Goal: Find specific page/section: Find specific page/section

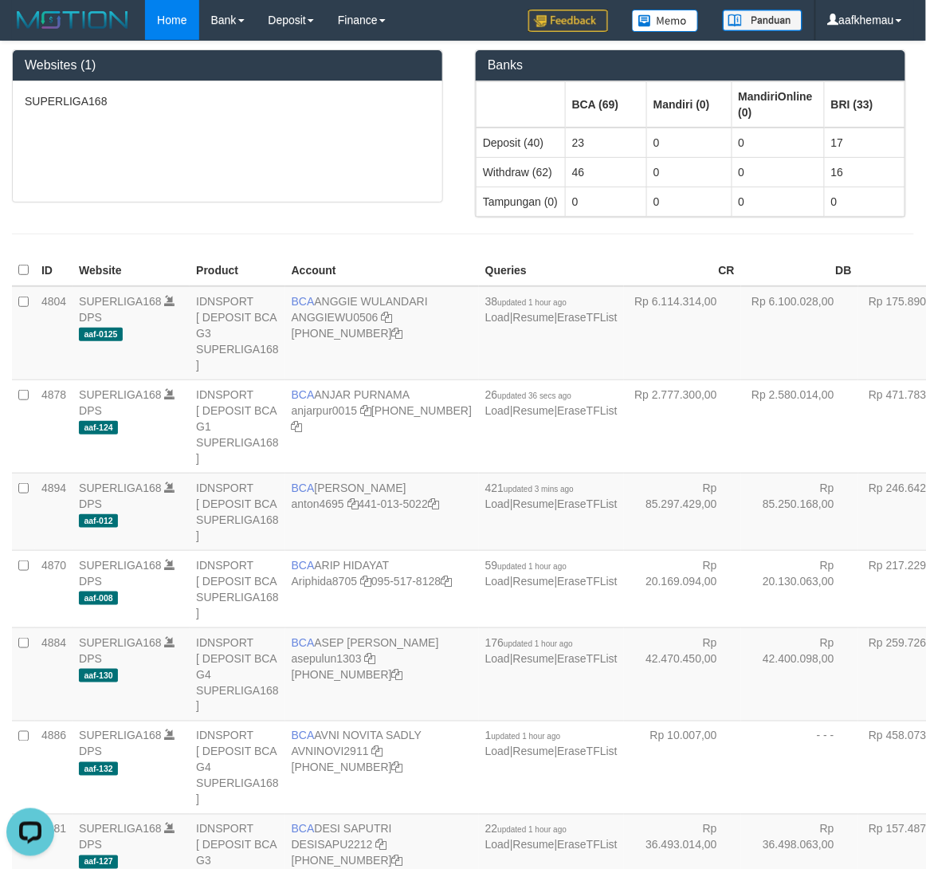
click at [316, 140] on div "SUPERLIGA168" at bounding box center [227, 141] width 429 height 120
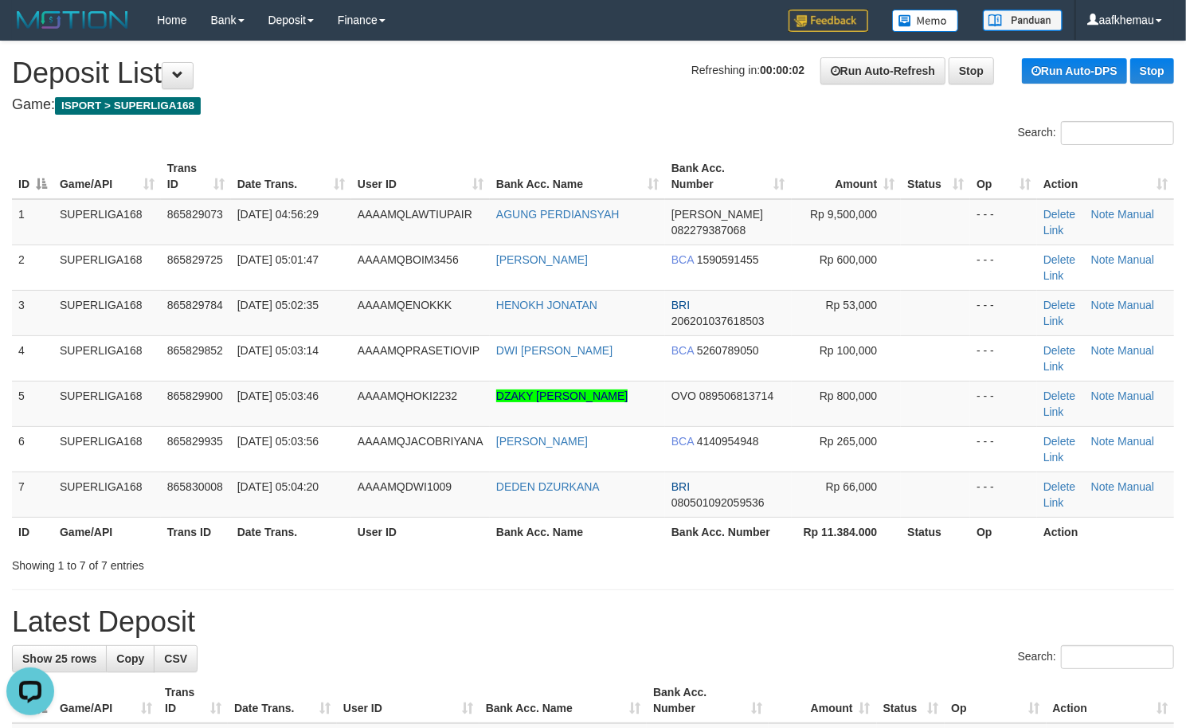
click at [488, 107] on h4 "Game: ISPORT > SUPERLIGA168" at bounding box center [593, 105] width 1163 height 16
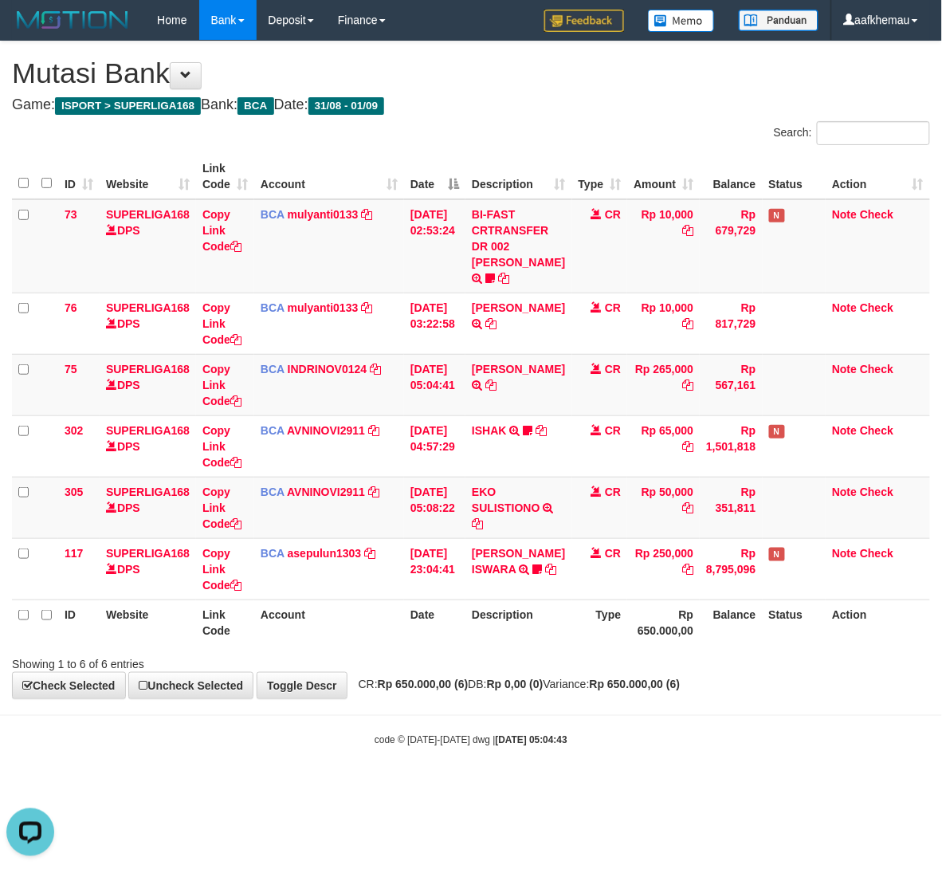
click at [597, 108] on h4 "Game: ISPORT > SUPERLIGA168 Bank: BCA Date: 31/08 - 01/09" at bounding box center [471, 105] width 918 height 16
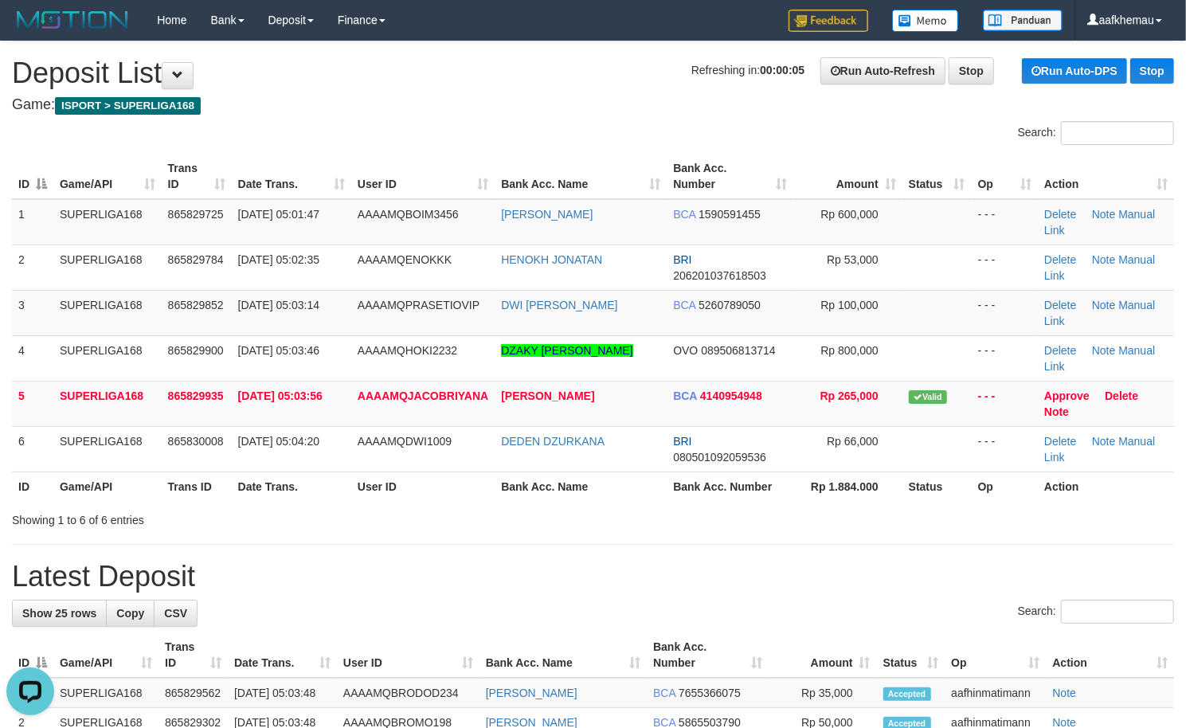
click at [484, 76] on h1 "Refreshing in: 00:00:05 Run Auto-Refresh Stop Run Auto-DPS Stop Deposit List" at bounding box center [593, 73] width 1163 height 32
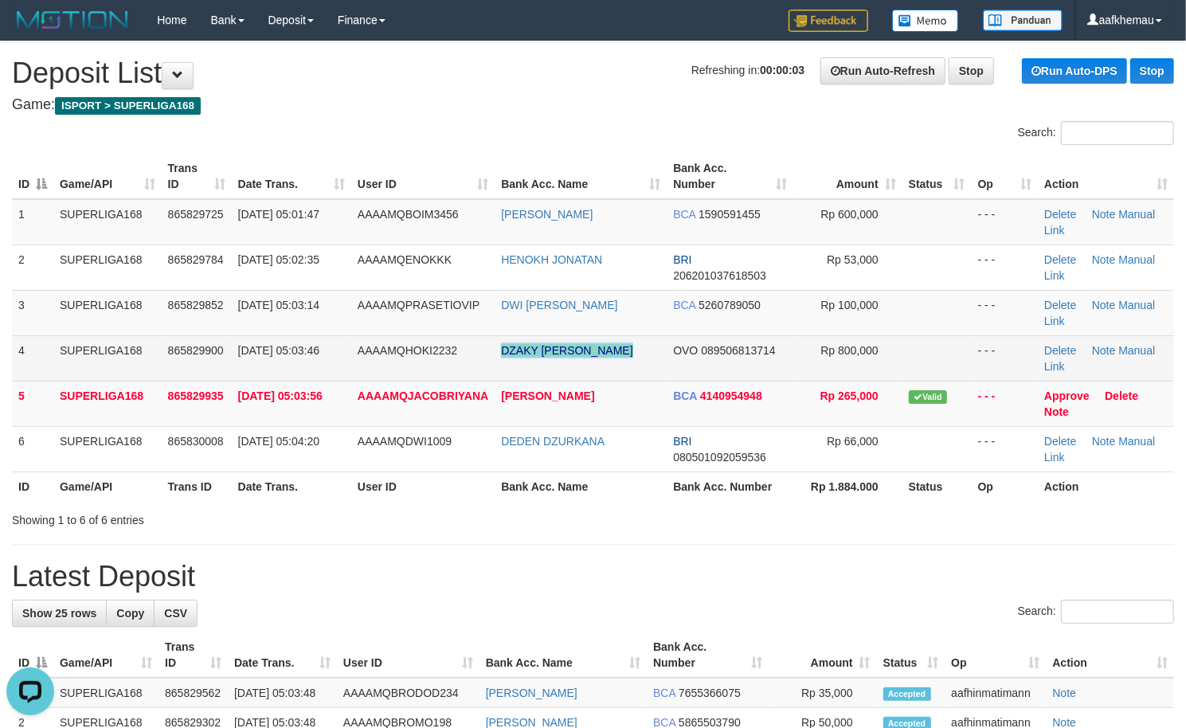
copy tr "DZAKY [PERSON_NAME]"
drag, startPoint x: 663, startPoint y: 347, endPoint x: 491, endPoint y: 348, distance: 172.1
click at [491, 348] on tr "4 SUPERLIGA168 865829900 01/09/2025 05:03:46 AAAAMQHOKI2232 DZAKY SALMAN ALDIEN…" at bounding box center [593, 357] width 1163 height 45
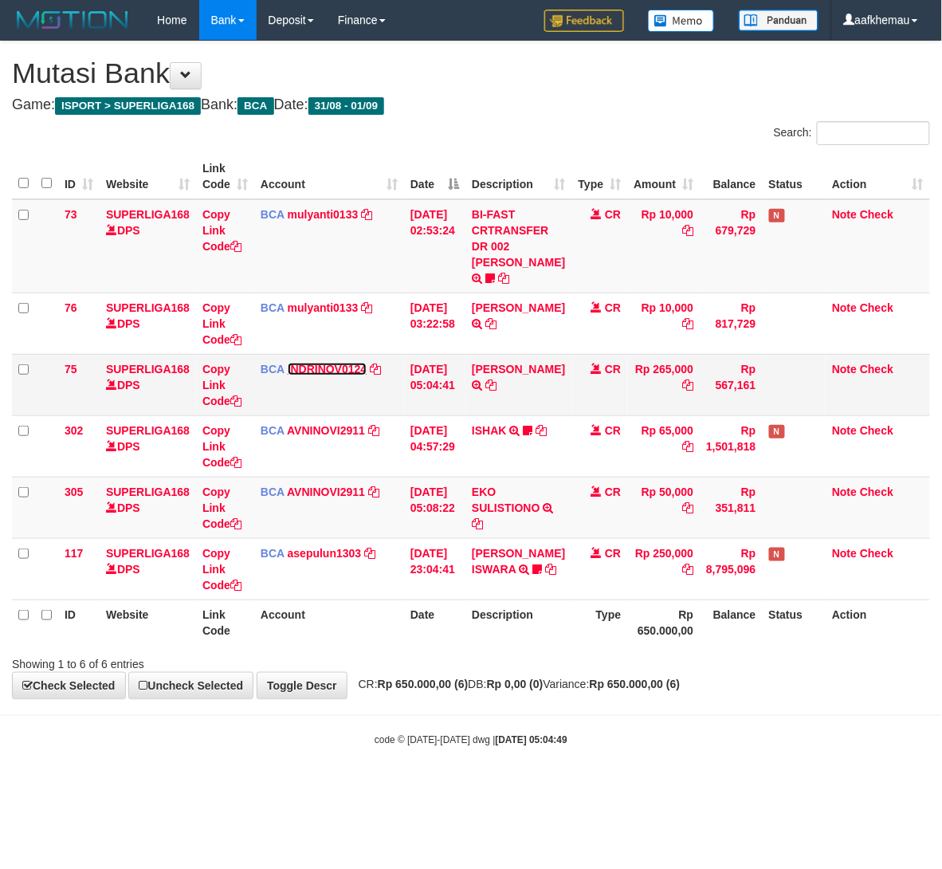
click at [339, 375] on link "INDRINOV0124" at bounding box center [328, 369] width 80 height 13
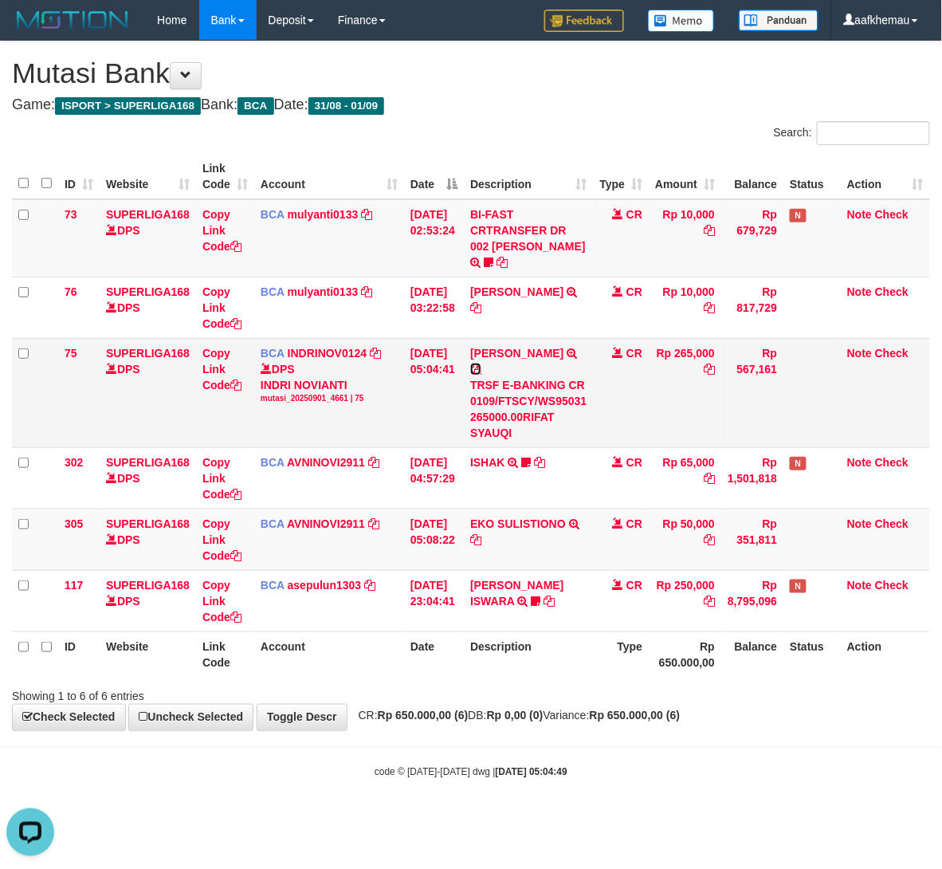
click at [481, 363] on icon at bounding box center [475, 368] width 11 height 11
click at [599, 80] on h1 "Mutasi Bank" at bounding box center [471, 73] width 918 height 32
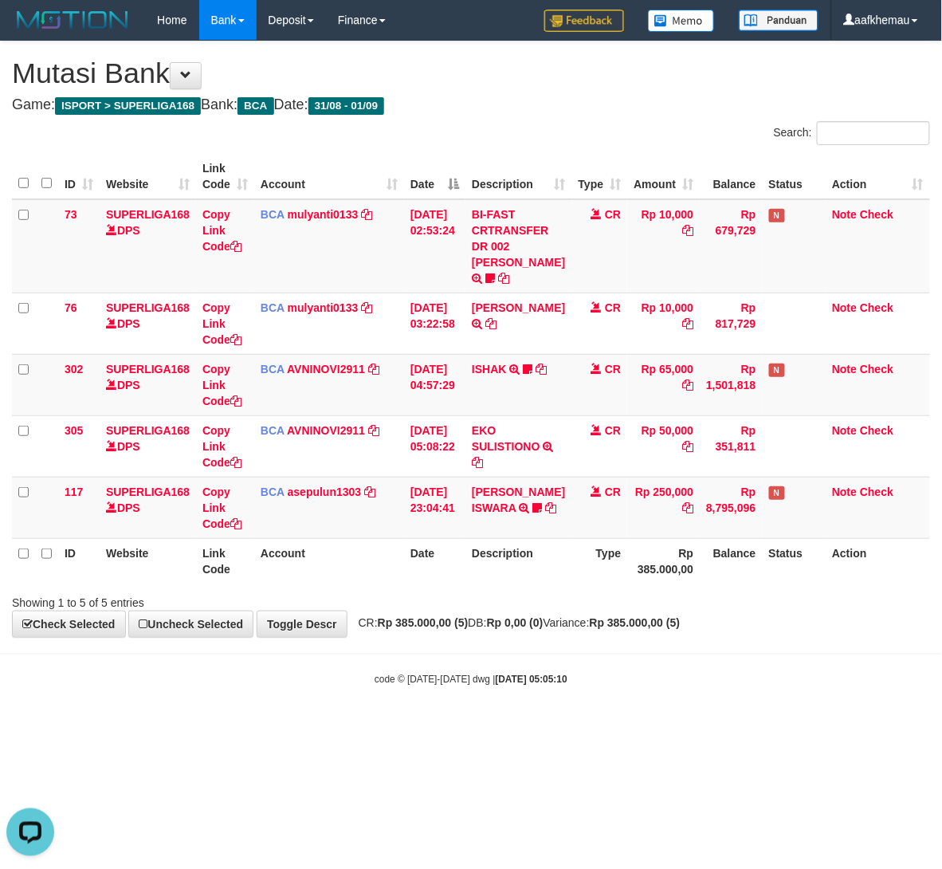
click at [568, 88] on h1 "Mutasi Bank" at bounding box center [471, 73] width 918 height 32
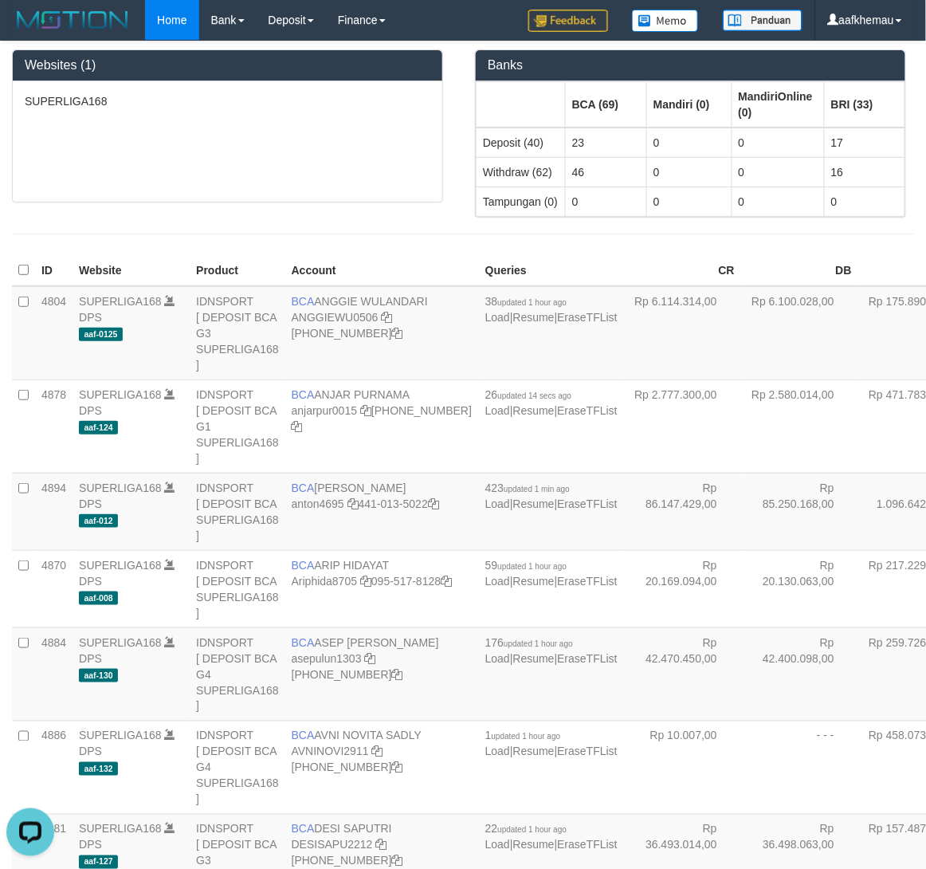
scroll to position [1551, 0]
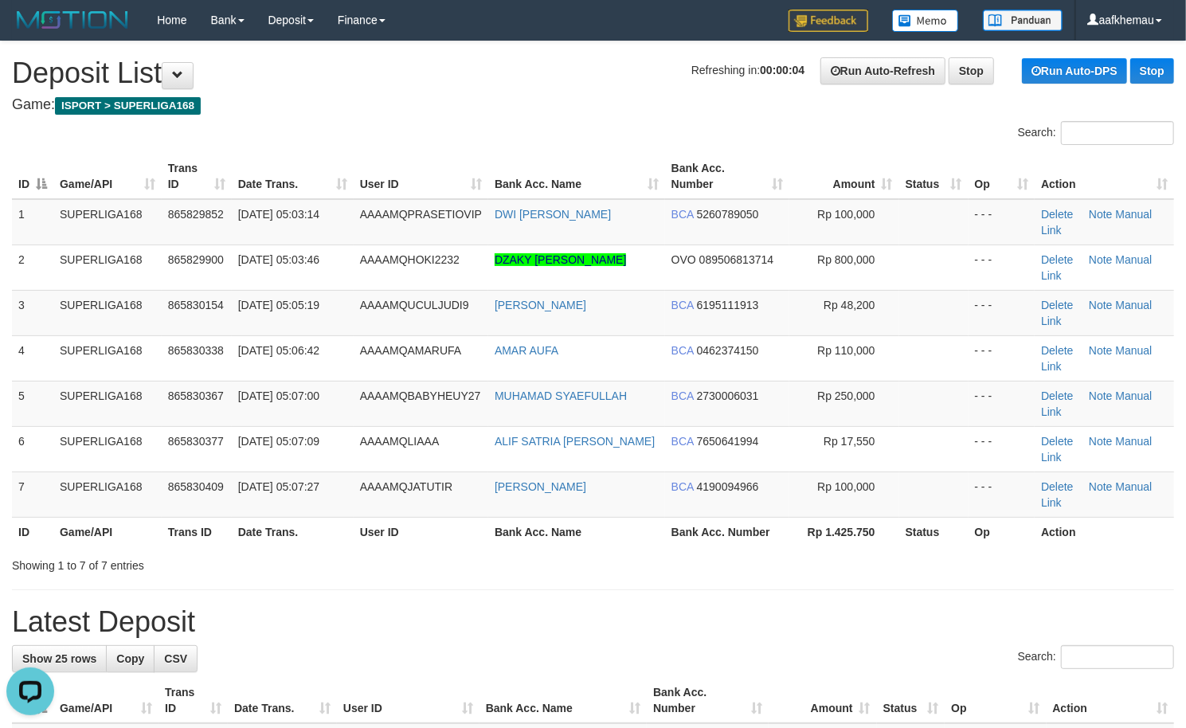
click at [692, 80] on div "Refreshing in: 00:00:04 Run Auto-Refresh Stop Run Auto-DPS Stop" at bounding box center [933, 70] width 483 height 27
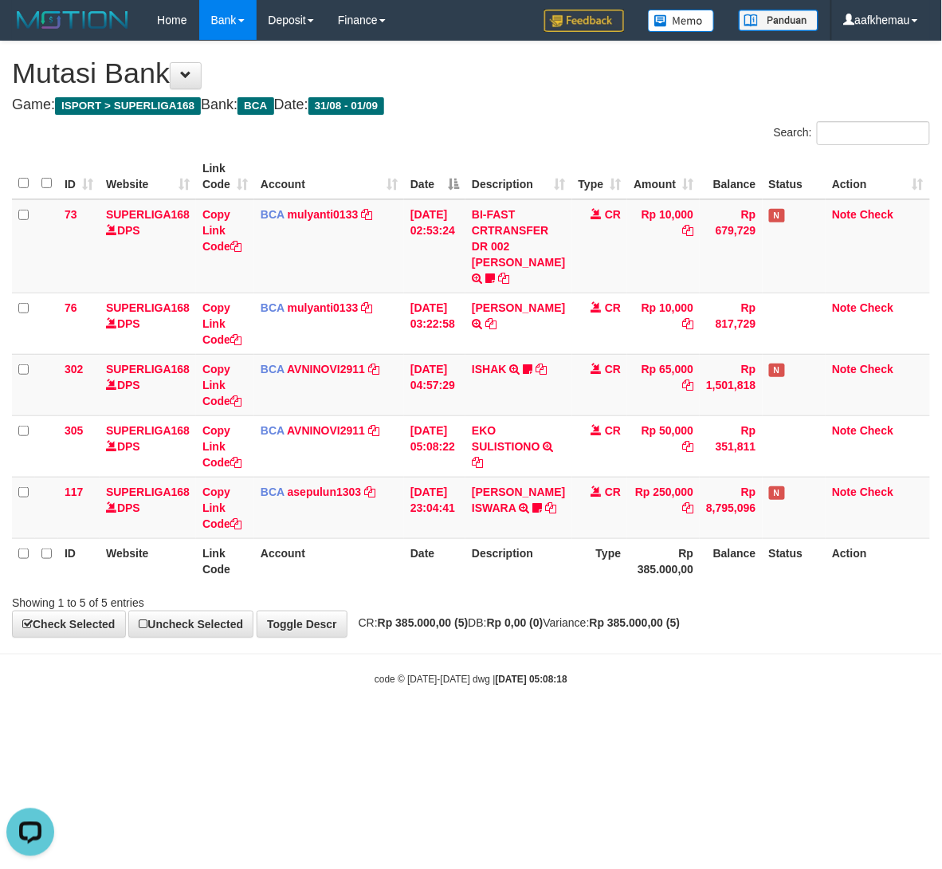
click at [641, 637] on div "**********" at bounding box center [471, 338] width 942 height 595
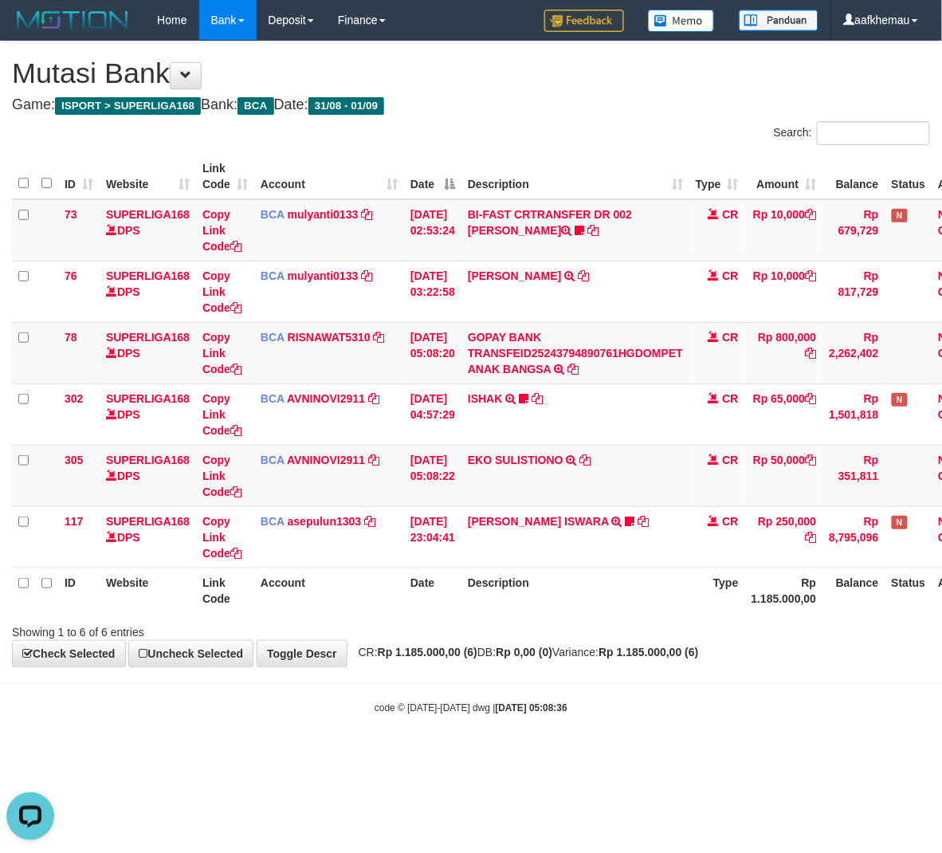
click at [700, 84] on h1 "Mutasi Bank" at bounding box center [471, 73] width 918 height 32
click at [743, 747] on body "Toggle navigation Home Bank Account List Load By Website Group [ISPORT] SUPERLI…" at bounding box center [471, 377] width 942 height 755
drag, startPoint x: 718, startPoint y: 100, endPoint x: 671, endPoint y: 326, distance: 230.3
click at [717, 100] on h4 "Game: ISPORT > SUPERLIGA168 Bank: BCA Date: 31/08 - 01/09" at bounding box center [471, 105] width 918 height 16
click at [623, 690] on body "Toggle navigation Home Bank Account List Load By Website Group [ISPORT] SUPERLI…" at bounding box center [471, 377] width 942 height 755
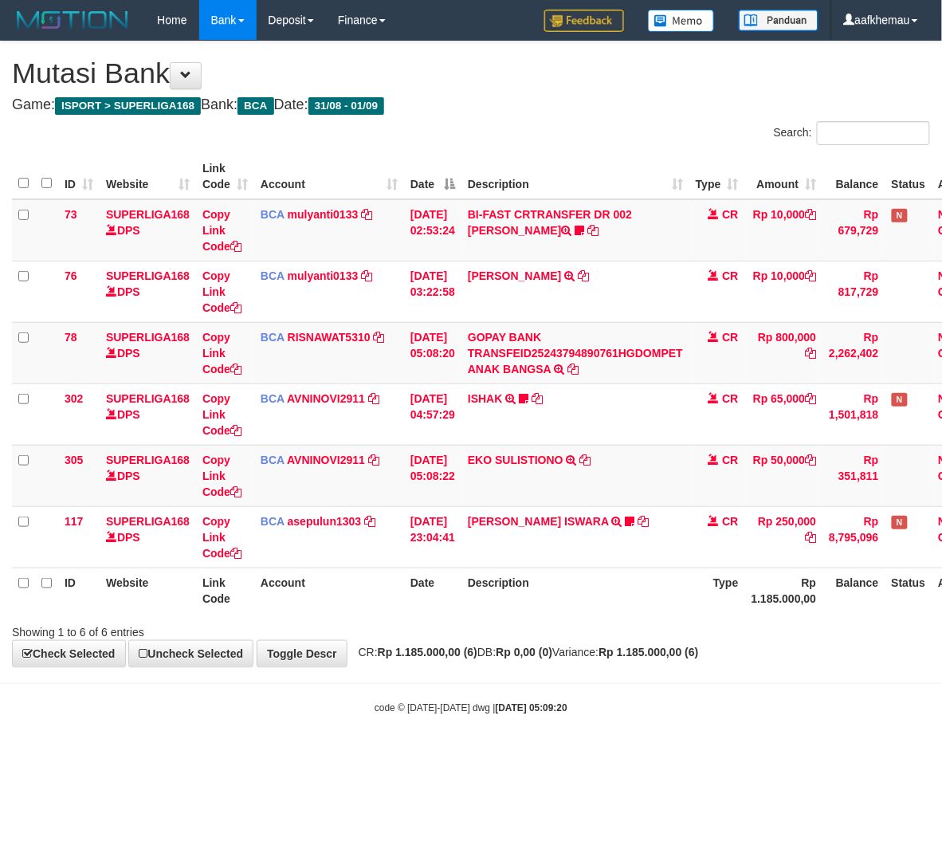
click at [658, 645] on div "**********" at bounding box center [471, 353] width 942 height 625
click at [584, 108] on h4 "Game: ISPORT > SUPERLIGA168 Bank: BCA Date: 31/08 - 01/09" at bounding box center [471, 105] width 918 height 16
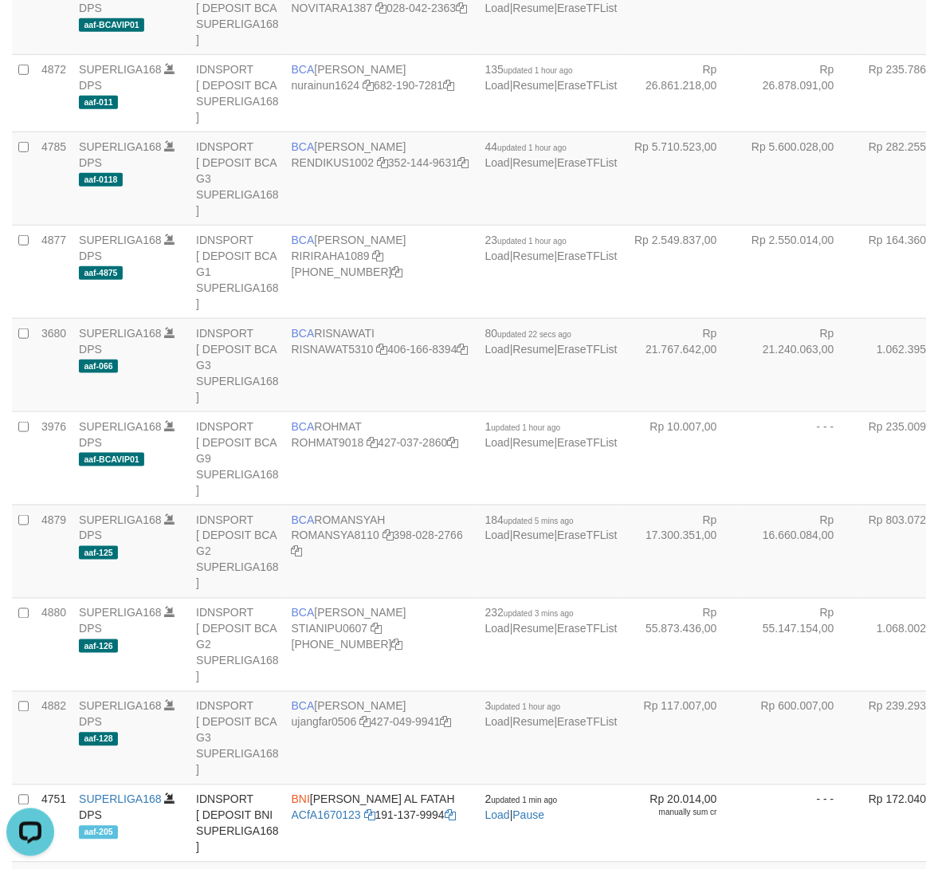
scroll to position [55, 0]
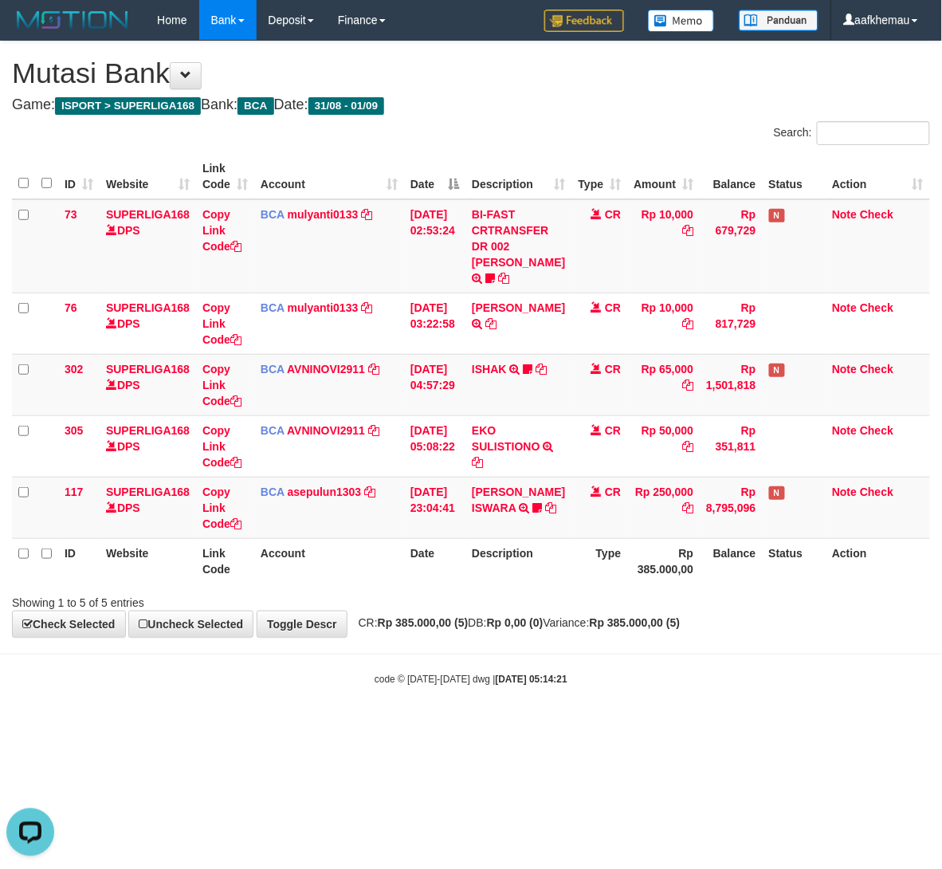
click at [515, 76] on h1 "Mutasi Bank" at bounding box center [471, 73] width 918 height 32
click at [615, 629] on span "CR: Rp 385.000,00 (5) DB: Rp 0,00 (0) Variance: Rp 385.000,00 (5)" at bounding box center [516, 622] width 330 height 13
